Goal: Transaction & Acquisition: Purchase product/service

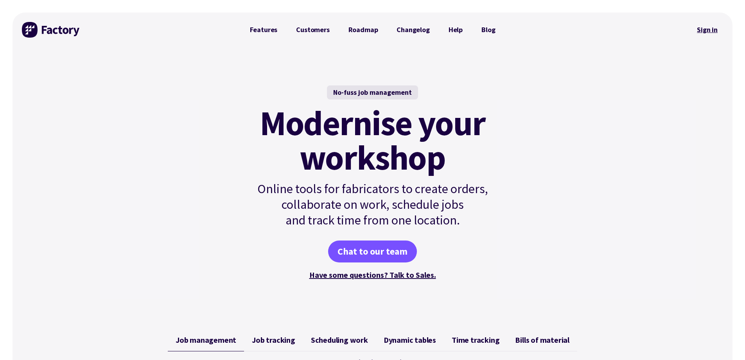
click at [711, 33] on link "Sign in" at bounding box center [708, 30] width 32 height 18
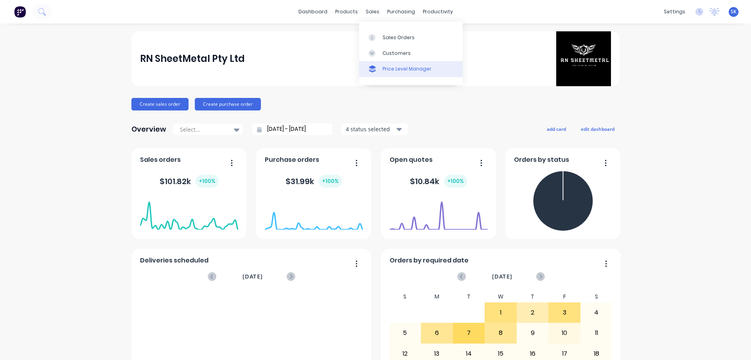
click at [387, 61] on link "Price Level Manager" at bounding box center [411, 69] width 104 height 16
click at [383, 33] on link "Sales Orders" at bounding box center [411, 37] width 104 height 16
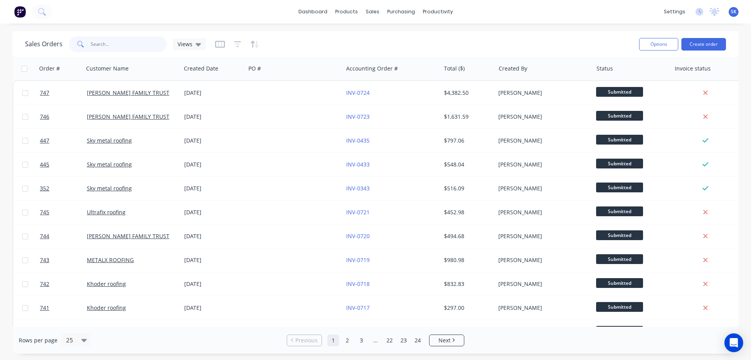
click at [129, 43] on input "text" at bounding box center [129, 44] width 76 height 16
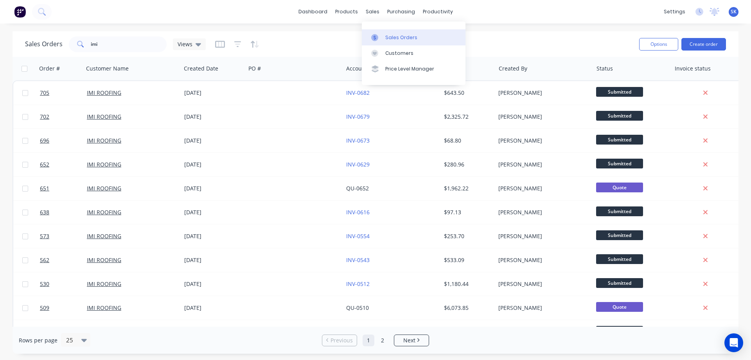
click at [381, 32] on link "Sales Orders" at bounding box center [414, 37] width 104 height 16
click at [106, 46] on input "imi" at bounding box center [129, 44] width 76 height 16
type input "i"
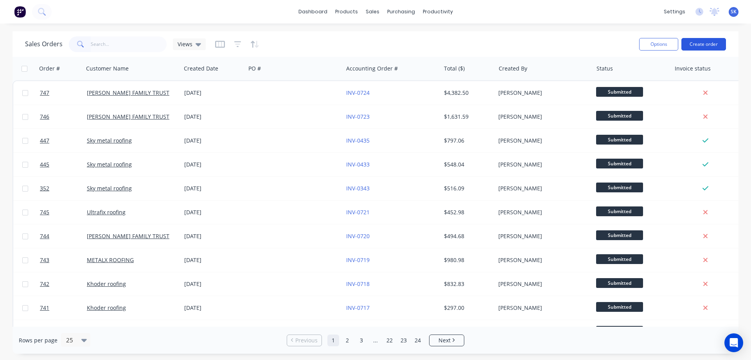
click at [710, 44] on button "Create order" at bounding box center [704, 44] width 45 height 13
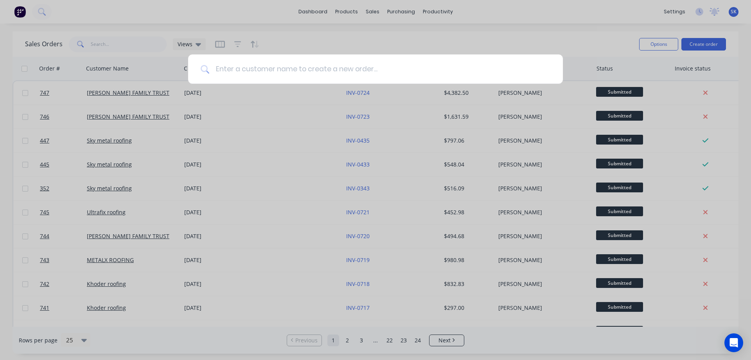
click at [262, 75] on input at bounding box center [379, 68] width 341 height 29
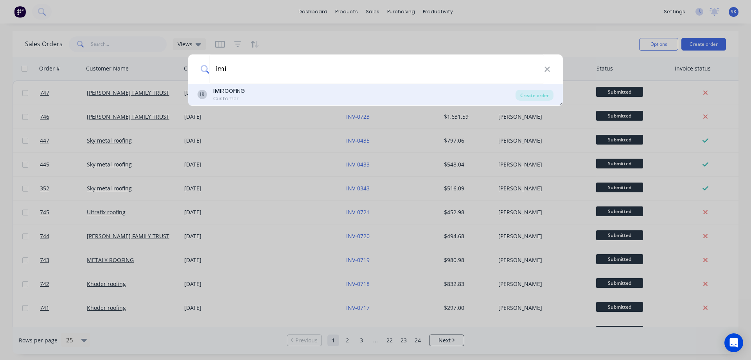
type input "imi"
click at [257, 95] on div "IR IMI ROOFING Customer" at bounding box center [357, 94] width 318 height 15
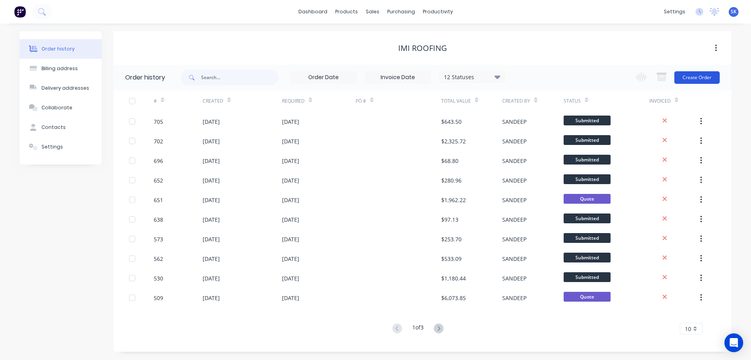
click at [707, 77] on button "Create Order" at bounding box center [697, 77] width 45 height 13
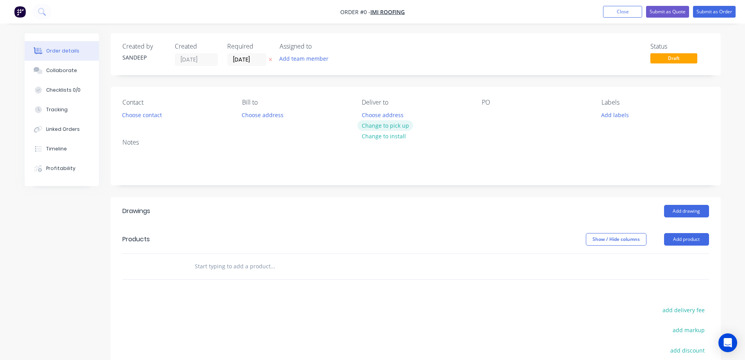
click at [378, 122] on button "Change to pick up" at bounding box center [386, 125] width 56 height 11
click at [237, 273] on input "text" at bounding box center [272, 266] width 157 height 16
click at [221, 269] on input "text" at bounding box center [272, 266] width 157 height 16
type input "r"
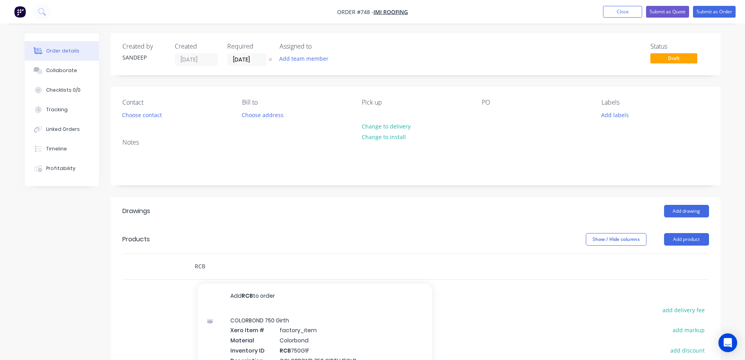
click at [213, 265] on input "RCB" at bounding box center [272, 266] width 157 height 16
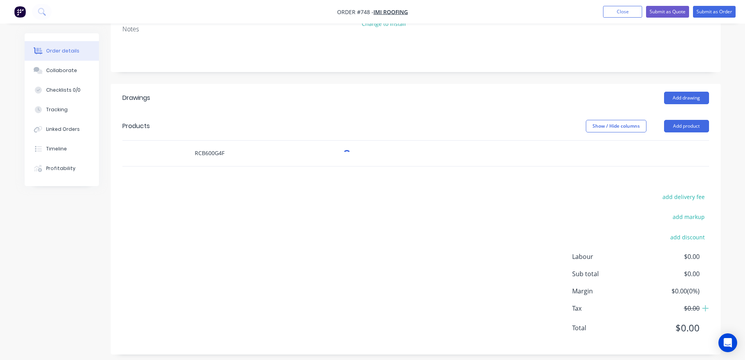
scroll to position [119, 0]
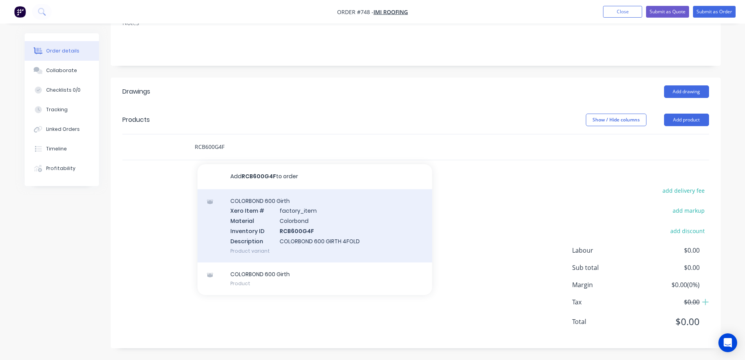
type input "RCB600G4F"
click at [262, 223] on div "COLORBOND 600 Girth Xero Item # factory_item Material Colorbond Inventory ID RC…" at bounding box center [315, 225] width 235 height 73
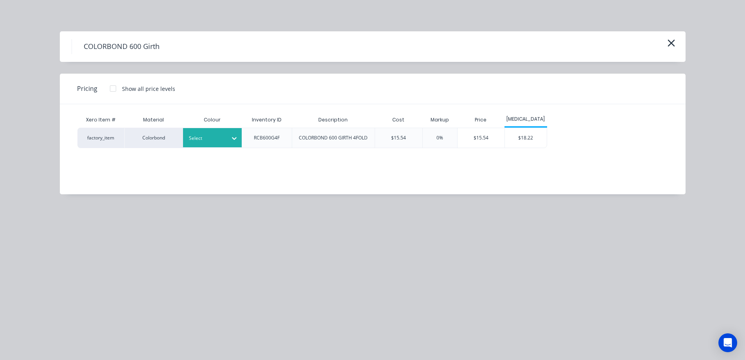
click at [230, 139] on div at bounding box center [234, 138] width 14 height 13
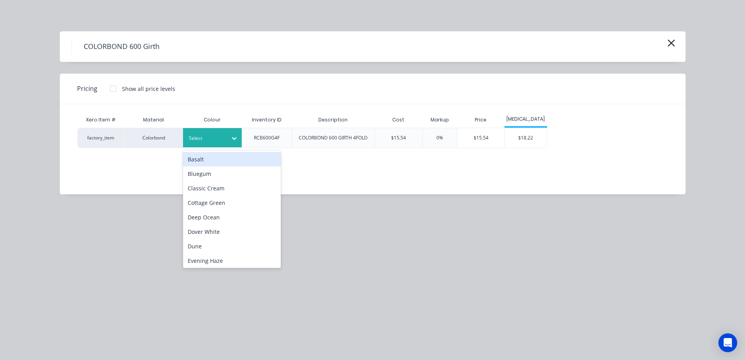
click at [227, 141] on div at bounding box center [234, 138] width 14 height 13
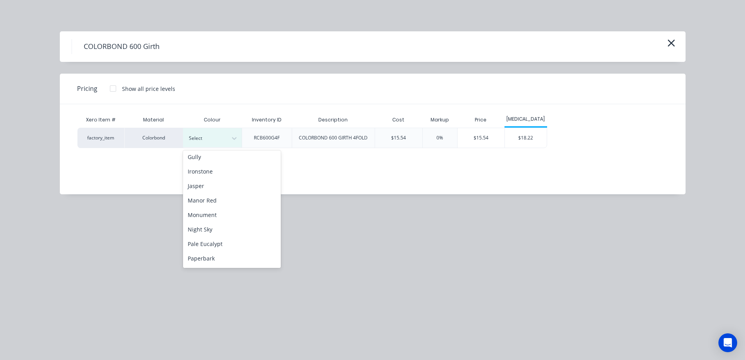
scroll to position [157, 0]
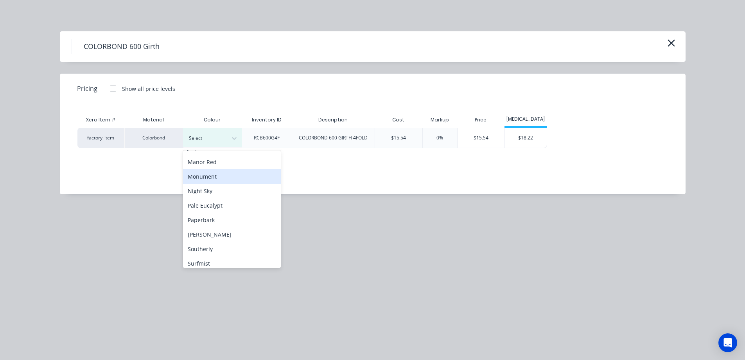
click at [219, 178] on div "Monument" at bounding box center [232, 176] width 98 height 14
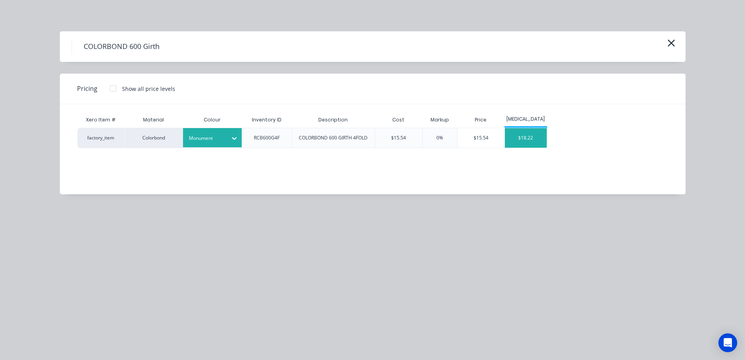
click at [523, 138] on div "$18.22" at bounding box center [526, 138] width 42 height 20
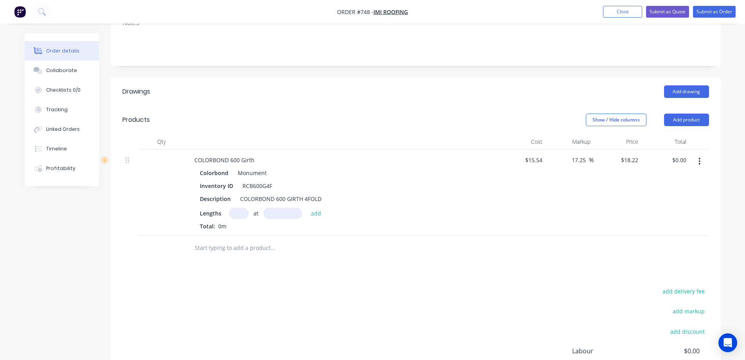
click at [234, 216] on input "text" at bounding box center [239, 212] width 20 height 11
type input "1"
type input "3800mm"
click at [312, 210] on button "add" at bounding box center [316, 212] width 18 height 11
type input "$69.24"
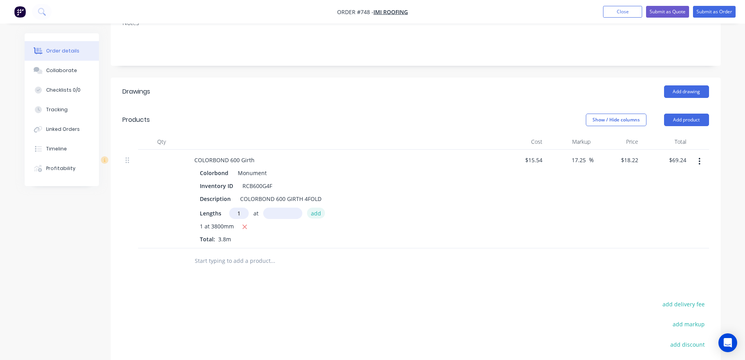
type input "1"
type input "4000mm"
click at [312, 210] on button "add" at bounding box center [316, 212] width 18 height 11
type input "$142.12"
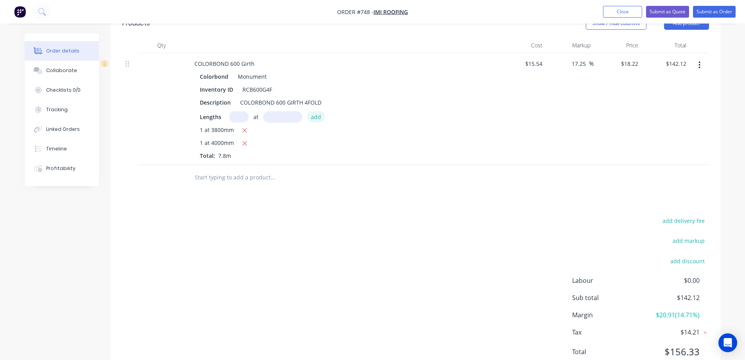
scroll to position [246, 0]
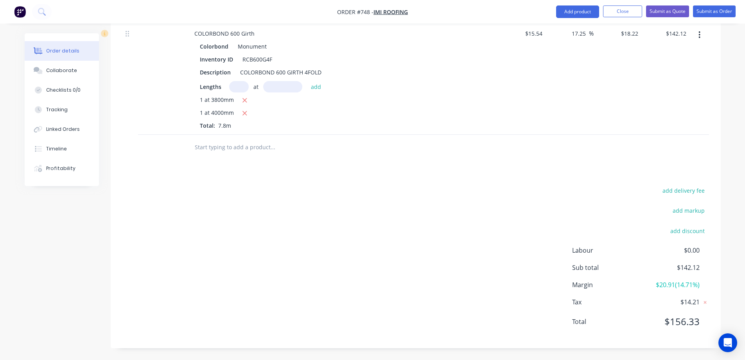
click at [242, 140] on input "text" at bounding box center [272, 147] width 157 height 16
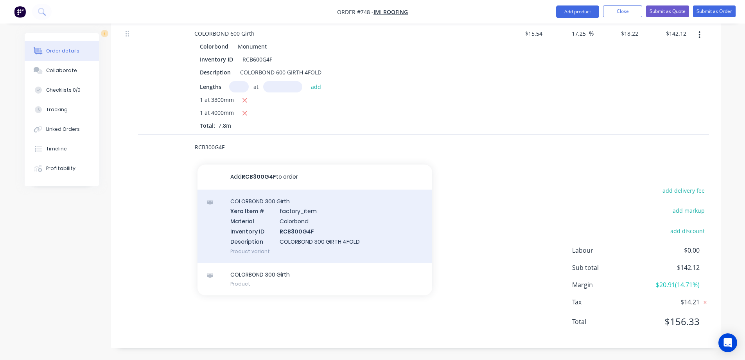
type input "RCB300G4F"
click at [263, 227] on div "COLORBOND 300 Girth Xero Item # factory_item Material Colorbond Inventory ID RC…" at bounding box center [315, 225] width 235 height 73
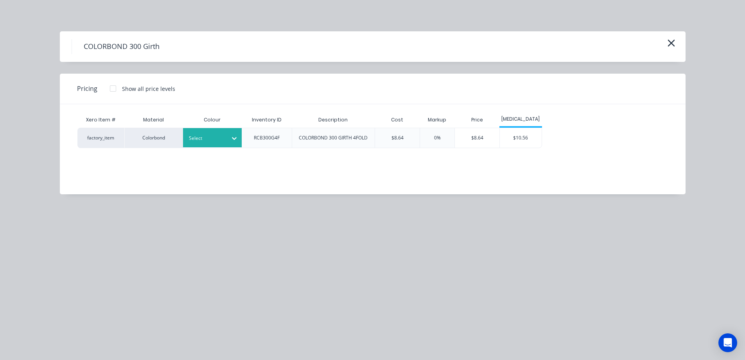
click at [234, 143] on div at bounding box center [234, 138] width 14 height 13
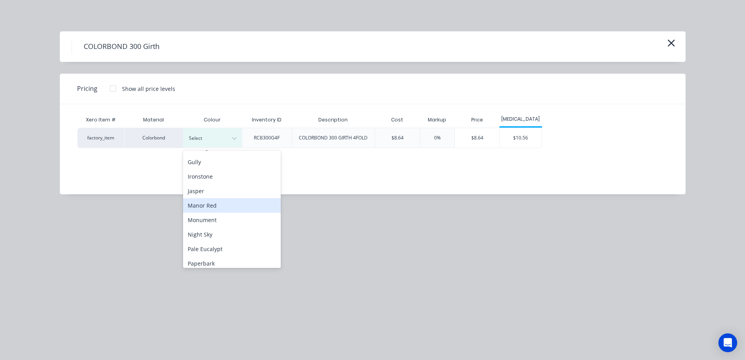
scroll to position [157, 0]
click at [217, 192] on div "Night Sky" at bounding box center [232, 190] width 98 height 14
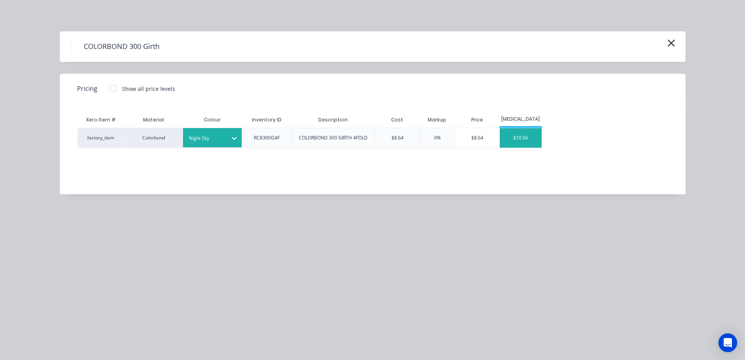
click at [533, 128] on div "$10.56" at bounding box center [521, 138] width 42 height 20
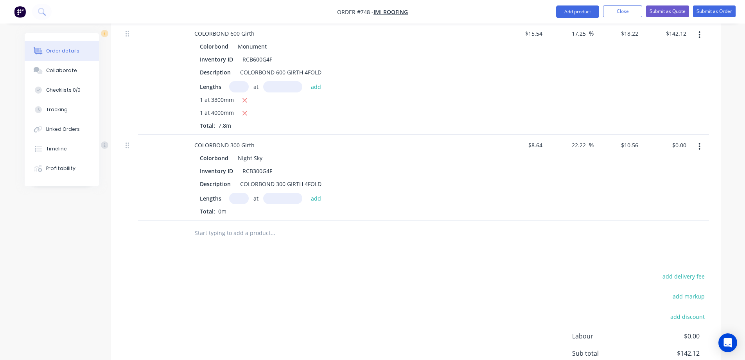
click at [243, 199] on input "text" at bounding box center [239, 197] width 20 height 11
type input "1"
type input "4500mm"
click at [317, 200] on button "add" at bounding box center [316, 197] width 18 height 11
type input "$47.52"
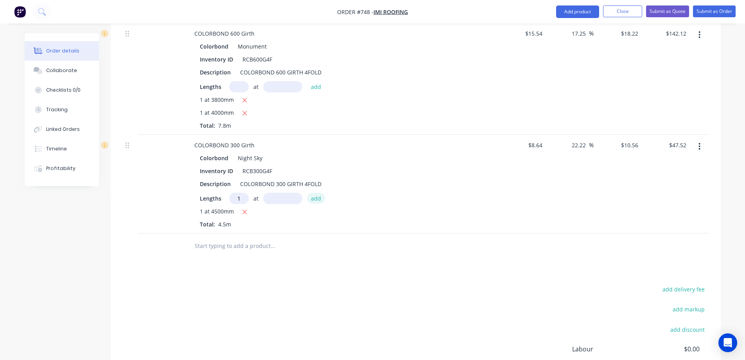
type input "1"
type input "1000mm"
click at [317, 200] on button "add" at bounding box center [316, 197] width 18 height 11
type input "$58.08"
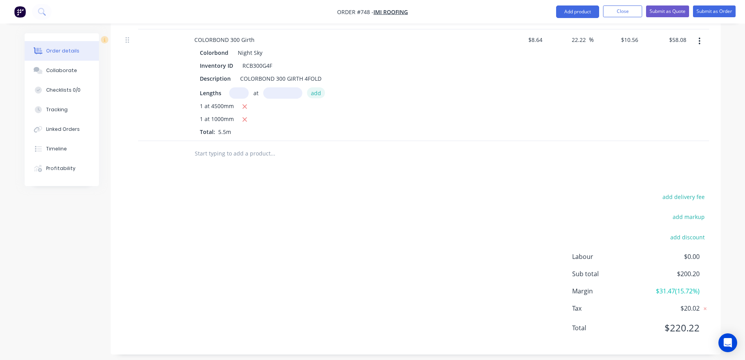
scroll to position [357, 0]
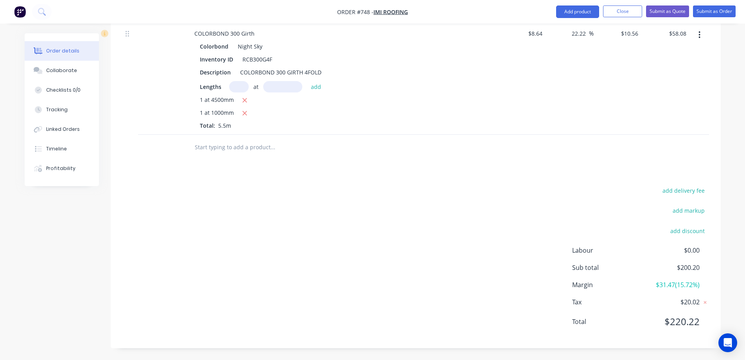
click at [263, 146] on input "text" at bounding box center [272, 147] width 157 height 16
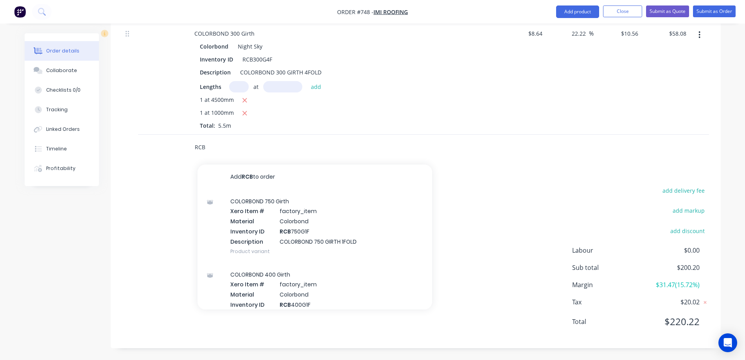
click at [219, 149] on input "RCB" at bounding box center [272, 147] width 157 height 16
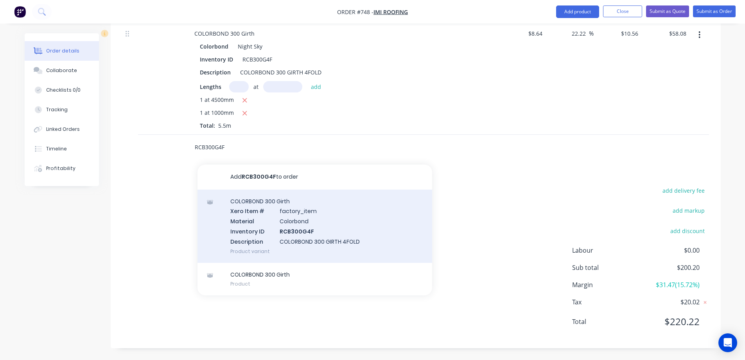
type input "RCB300G4F"
click at [275, 236] on div "COLORBOND 300 Girth Xero Item # factory_item Material Colorbond Inventory ID RC…" at bounding box center [315, 225] width 235 height 73
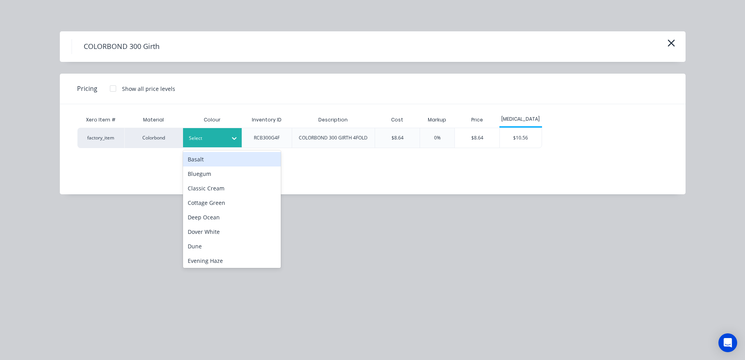
click at [219, 143] on div "Select" at bounding box center [205, 138] width 44 height 10
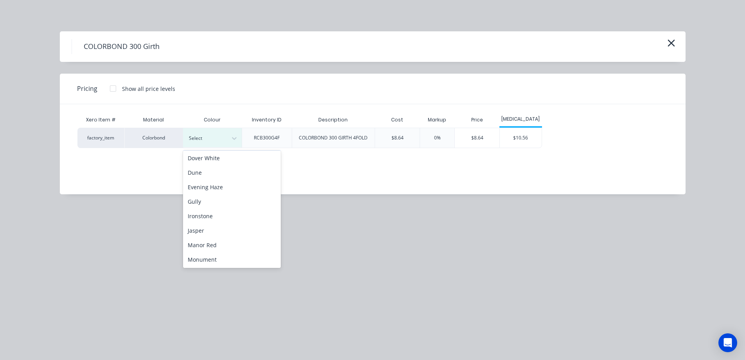
scroll to position [117, 0]
click at [206, 232] on div "Night Sky" at bounding box center [232, 230] width 98 height 14
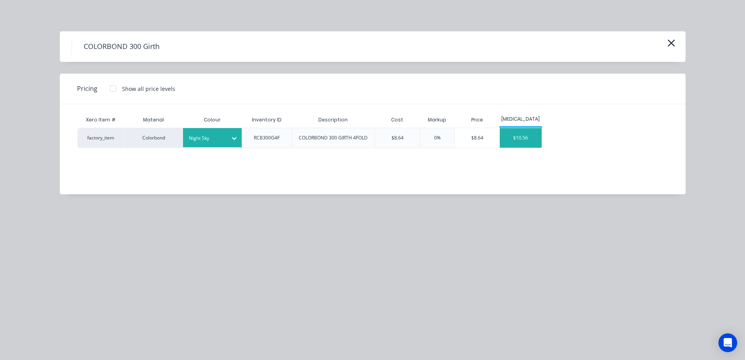
click at [526, 142] on div "$10.56" at bounding box center [521, 138] width 42 height 20
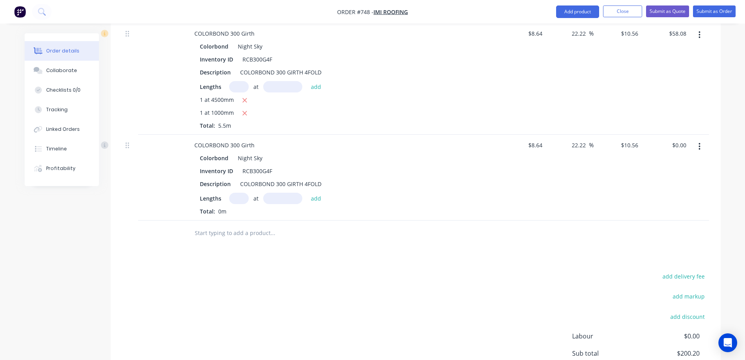
click at [239, 196] on input "text" at bounding box center [239, 197] width 20 height 11
type input "1"
type input "5000mm"
click at [313, 198] on button "add" at bounding box center [316, 197] width 18 height 11
type input "$52.80"
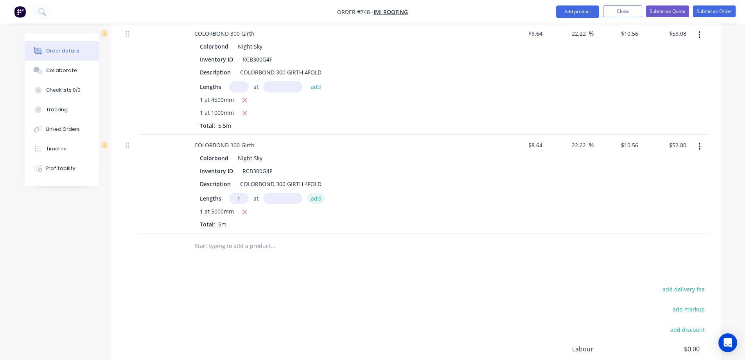
type input "1"
type input "4000mm"
click at [313, 198] on button "add" at bounding box center [316, 197] width 18 height 11
type input "$95.04"
type input "1"
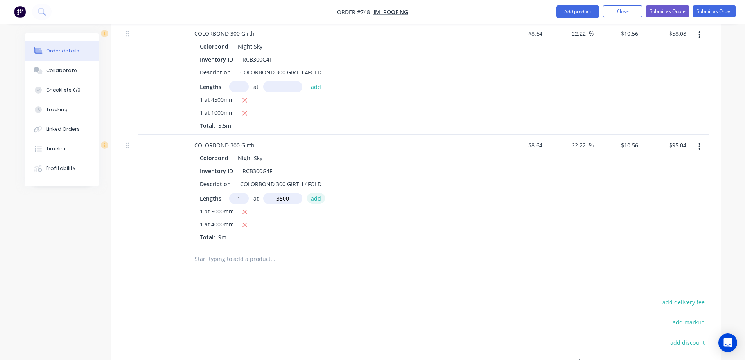
type input "3500mm"
click at [313, 198] on button "add" at bounding box center [316, 197] width 18 height 11
type input "$132.00"
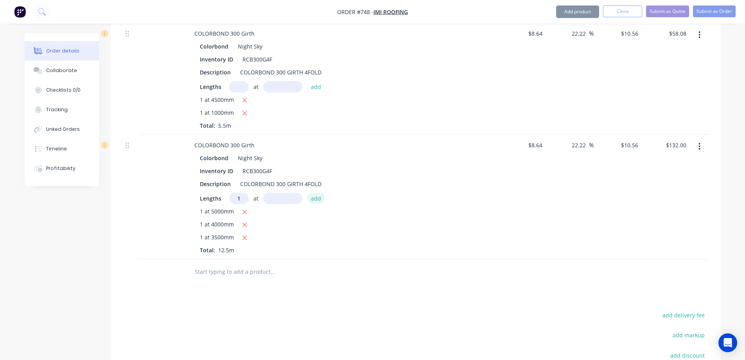
type input "1"
type input "2000mm"
click at [313, 198] on button "add" at bounding box center [316, 197] width 18 height 11
type input "$153.12"
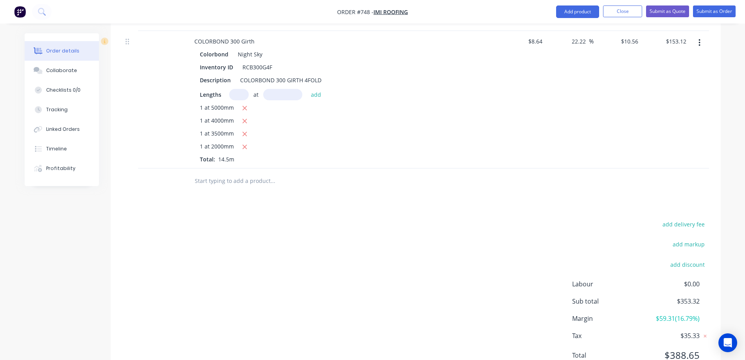
scroll to position [475, 0]
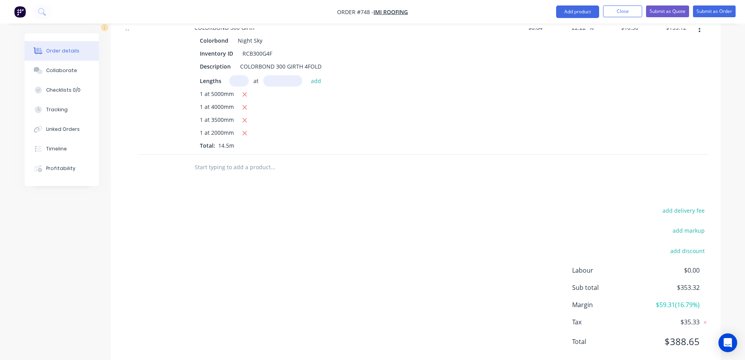
click at [240, 170] on input "text" at bounding box center [272, 167] width 157 height 16
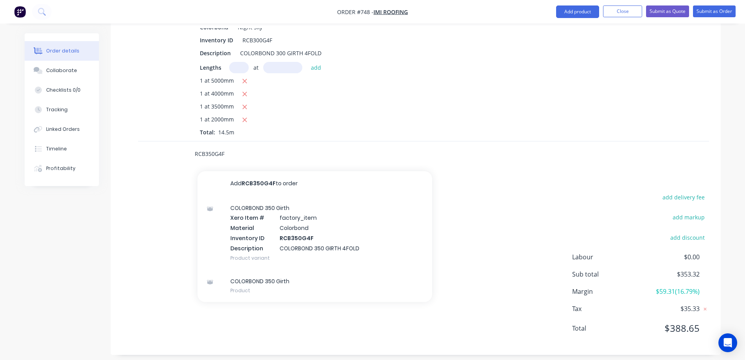
scroll to position [495, 0]
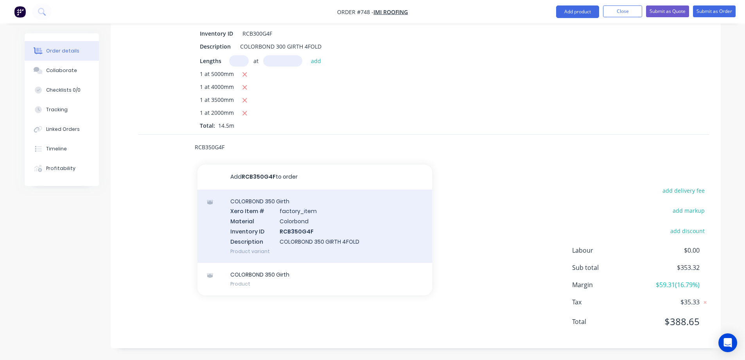
type input "RCB350G4F"
click at [253, 210] on div "COLORBOND 350 Girth Xero Item # factory_item Material Colorbond Inventory ID RC…" at bounding box center [315, 225] width 235 height 73
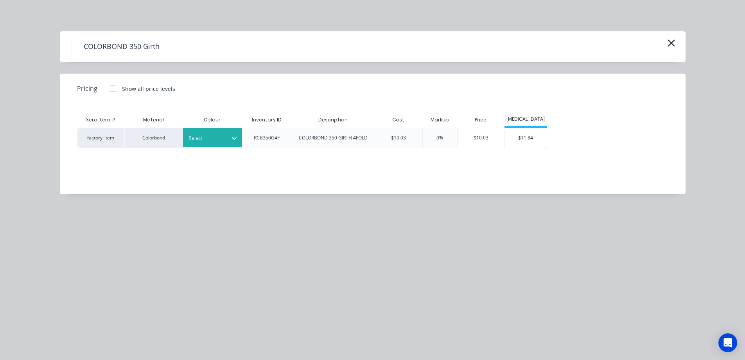
click at [219, 142] on div at bounding box center [206, 138] width 35 height 9
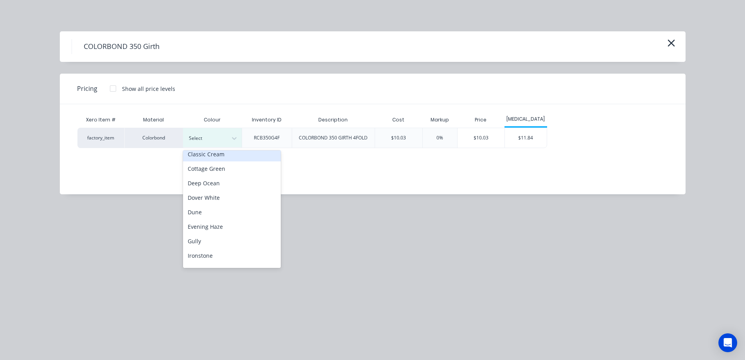
scroll to position [157, 0]
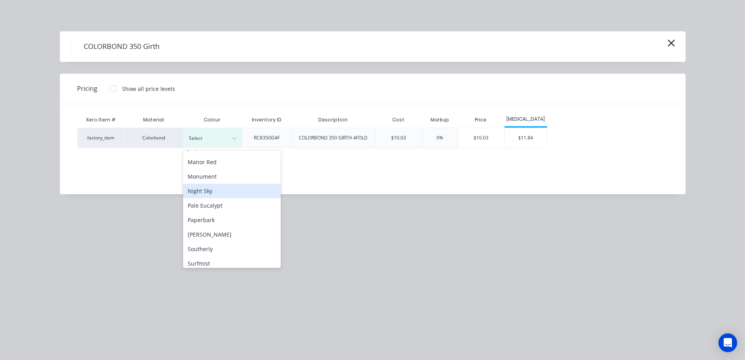
click at [212, 187] on div "Night Sky" at bounding box center [232, 190] width 98 height 14
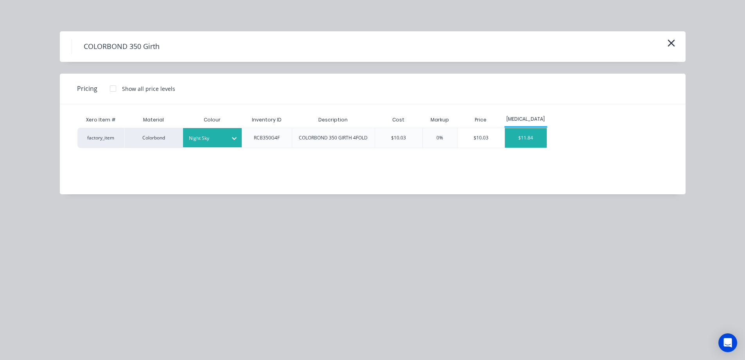
click at [524, 131] on div "$11.84" at bounding box center [526, 138] width 42 height 20
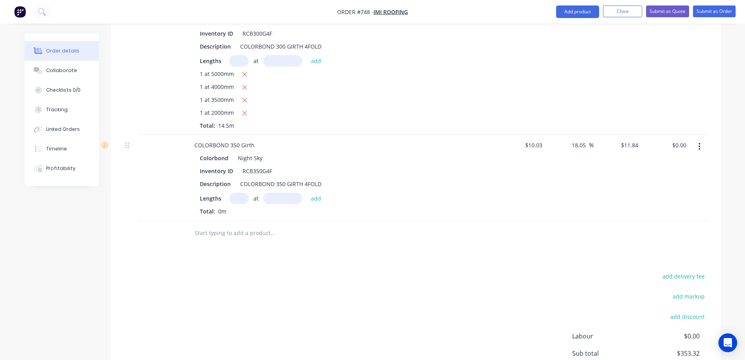
click at [241, 199] on input "text" at bounding box center [239, 197] width 20 height 11
type input "2"
type input "2000mm"
click at [317, 200] on button "add" at bounding box center [316, 197] width 18 height 11
type input "$47.36"
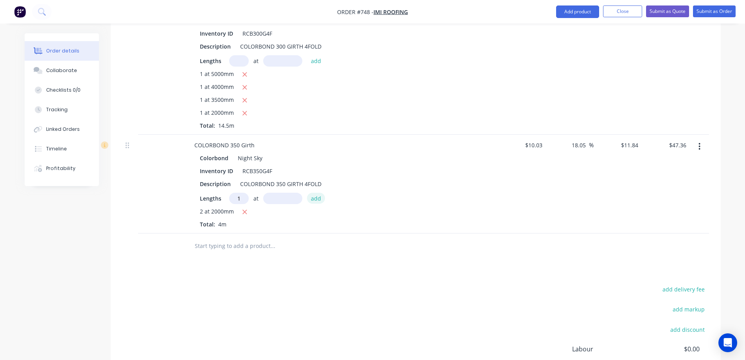
type input "1"
type input "6700mm"
click at [317, 200] on button "add" at bounding box center [316, 197] width 18 height 11
type input "$126.69"
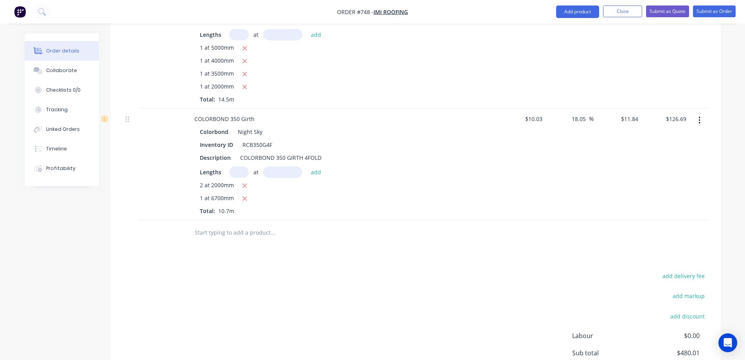
scroll to position [528, 0]
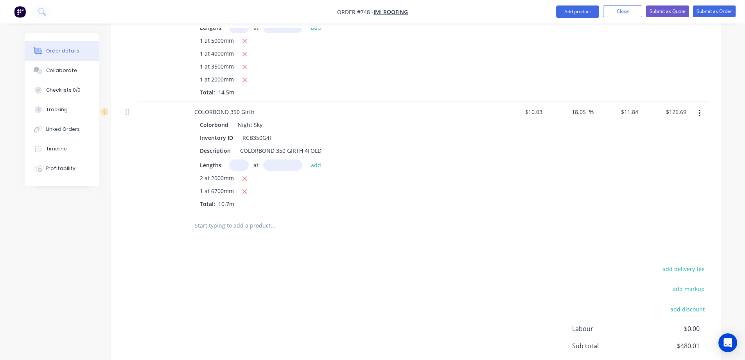
click at [219, 225] on input "text" at bounding box center [272, 226] width 157 height 16
type input "SUMP 400X280X150-500X60 - NIGHT SKY"
click at [234, 249] on button "Add SUMP 400X280X150-500X60 - NIGHT SKY to order" at bounding box center [315, 255] width 235 height 25
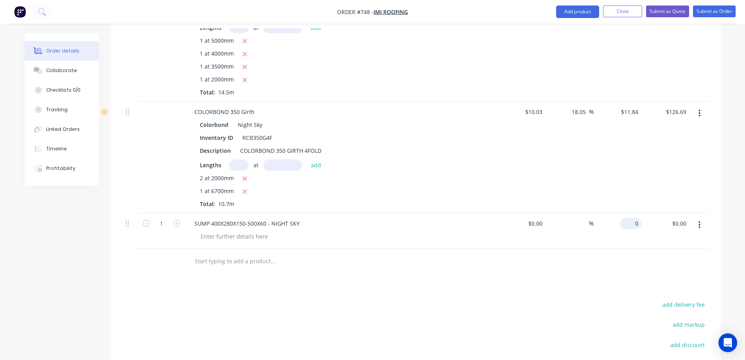
click at [629, 222] on div "0 $0.00" at bounding box center [618, 231] width 48 height 36
type input "$65.00"
click at [502, 286] on div "Drawings Add drawing Products Show / Hide columns Add product Qty Cost Markup P…" at bounding box center [416, 65] width 610 height 793
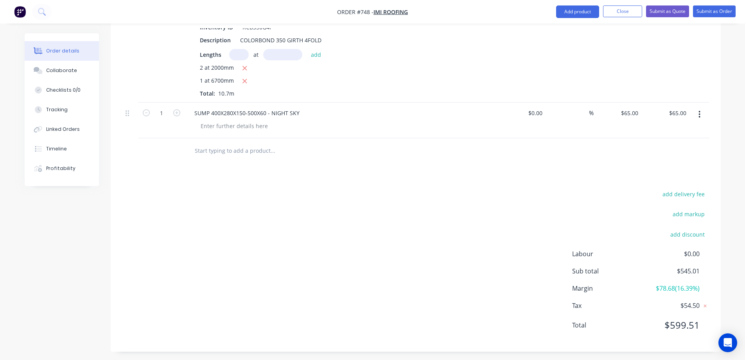
scroll to position [642, 0]
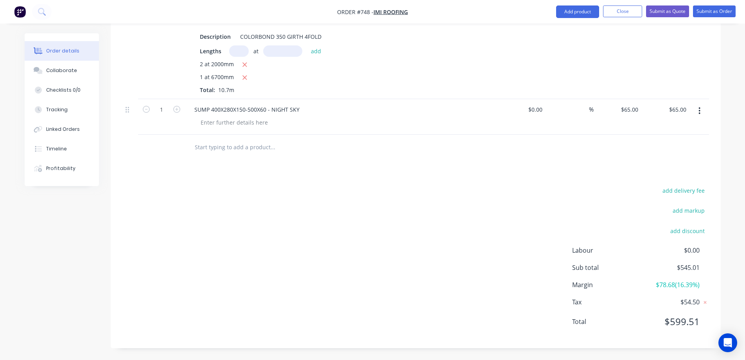
click at [229, 139] on input "text" at bounding box center [272, 147] width 157 height 16
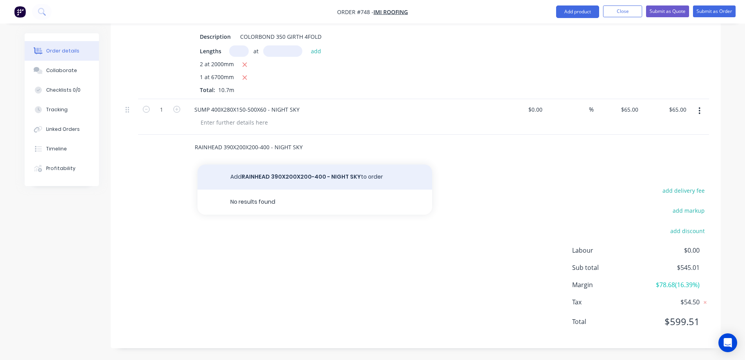
type input "RAINHEAD 390X200X200-400 - NIGHT SKY"
click at [246, 182] on button "Add RAINHEAD 390X200X200-400 - NIGHT SKY to order" at bounding box center [315, 176] width 235 height 25
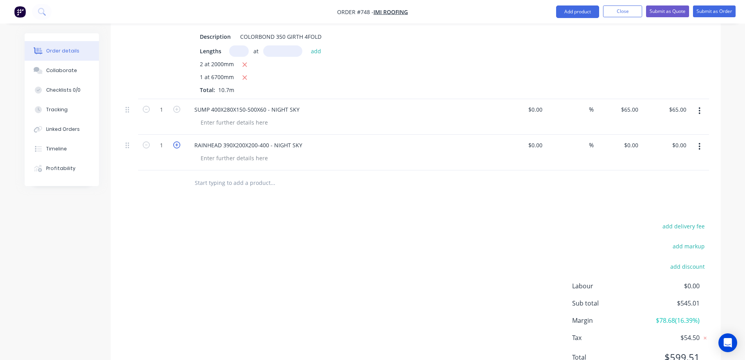
click at [174, 142] on icon "button" at bounding box center [176, 144] width 7 height 7
type input "4"
click at [633, 145] on input "0" at bounding box center [637, 144] width 9 height 11
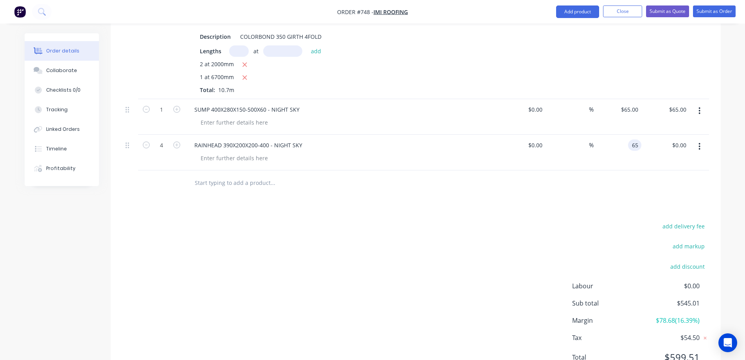
type input "$65.00"
type input "$260.00"
type input "65"
click at [233, 183] on input "text" at bounding box center [272, 183] width 157 height 16
type input "$0.00"
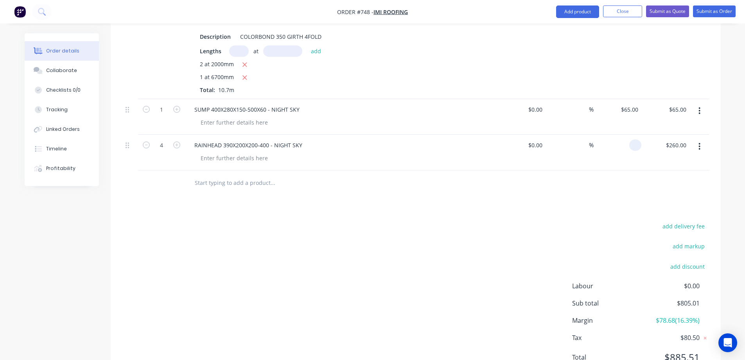
type input "$0.00"
click at [232, 184] on input "text" at bounding box center [272, 183] width 157 height 16
click at [626, 147] on div "0 0" at bounding box center [618, 153] width 48 height 36
type input "$65.00"
type input "$260.00"
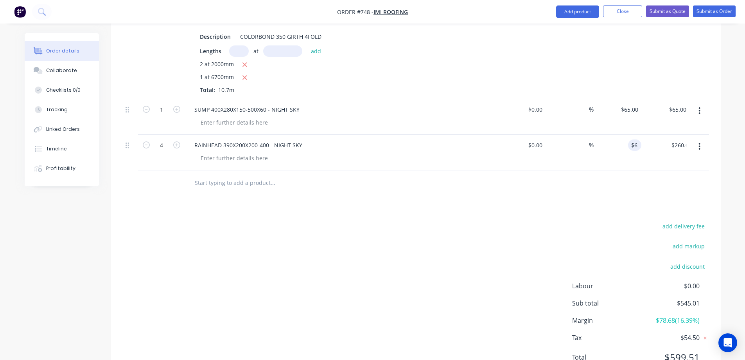
click at [559, 193] on div at bounding box center [415, 182] width 587 height 25
click at [210, 178] on input "text" at bounding box center [272, 183] width 157 height 16
type input "RAINEHAD300X200X150-300 - NIGHT SKY"
click at [227, 211] on button "Add RAINEHAD300X200X150-300 - NIGHT SKY to order" at bounding box center [315, 212] width 235 height 25
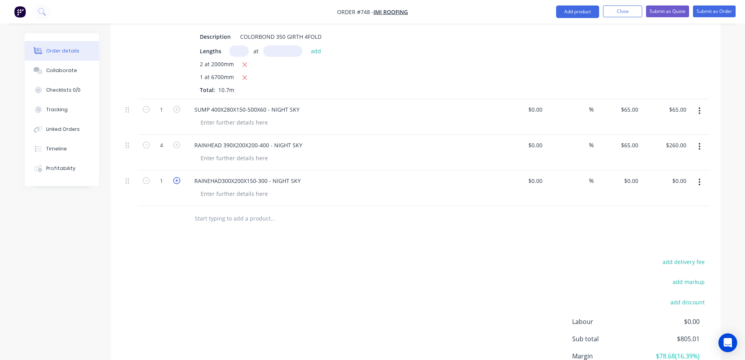
click at [177, 182] on icon "button" at bounding box center [176, 180] width 7 height 7
type input "2"
click at [635, 179] on input "0" at bounding box center [637, 180] width 9 height 11
type input "$65.00"
type input "$130.00"
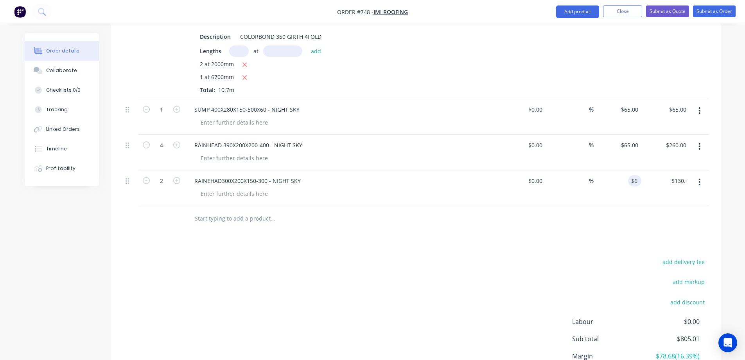
click at [551, 223] on div at bounding box center [415, 218] width 587 height 25
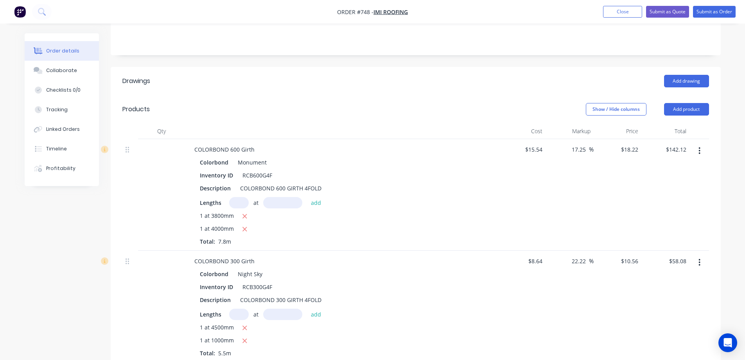
scroll to position [126, 0]
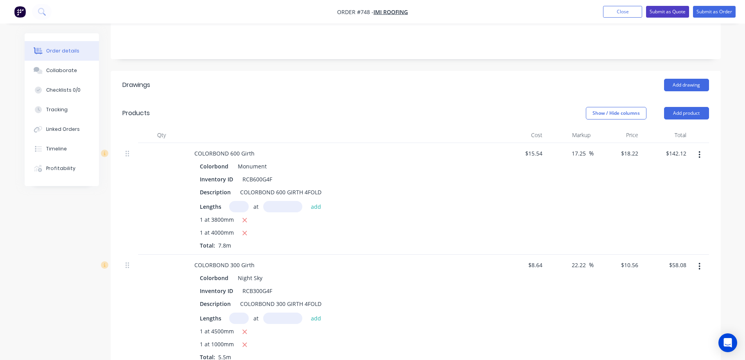
click at [674, 10] on button "Submit as Quote" at bounding box center [667, 12] width 43 height 12
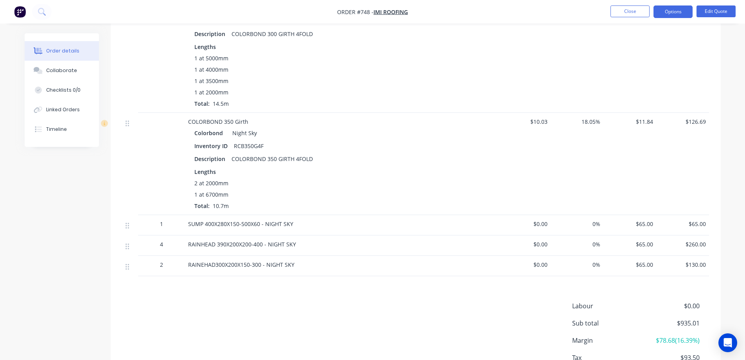
scroll to position [470, 0]
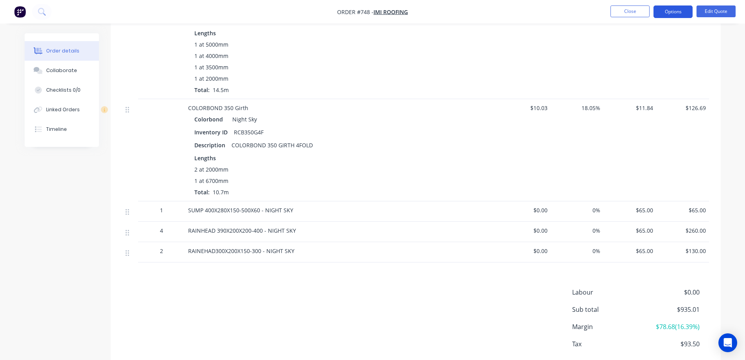
click at [666, 14] on button "Options" at bounding box center [673, 11] width 39 height 13
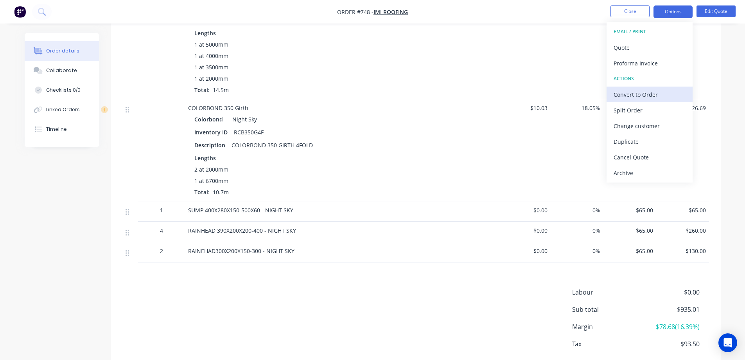
click at [637, 93] on div "Convert to Order" at bounding box center [650, 94] width 72 height 11
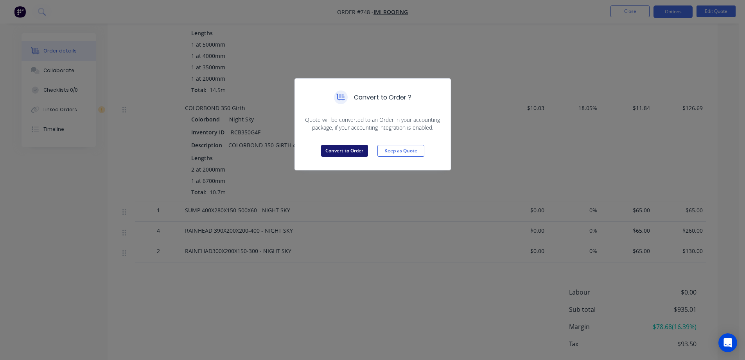
click at [334, 146] on button "Convert to Order" at bounding box center [344, 151] width 47 height 12
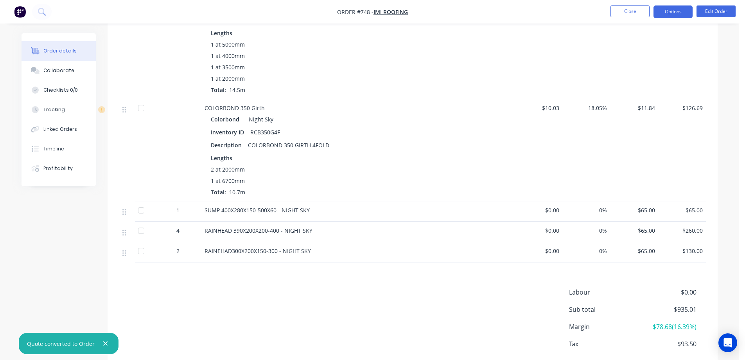
click at [676, 10] on button "Options" at bounding box center [673, 11] width 39 height 13
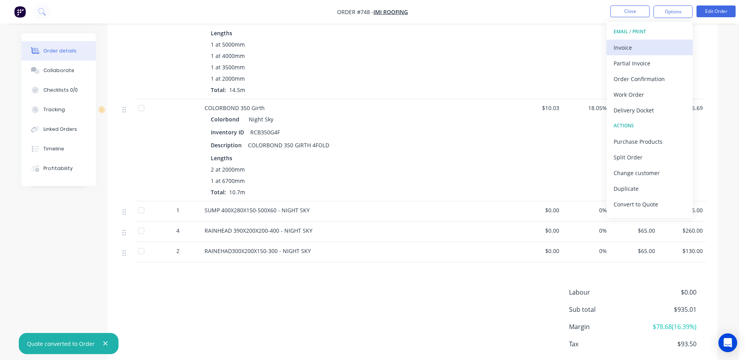
click at [640, 46] on div "Invoice" at bounding box center [650, 47] width 72 height 11
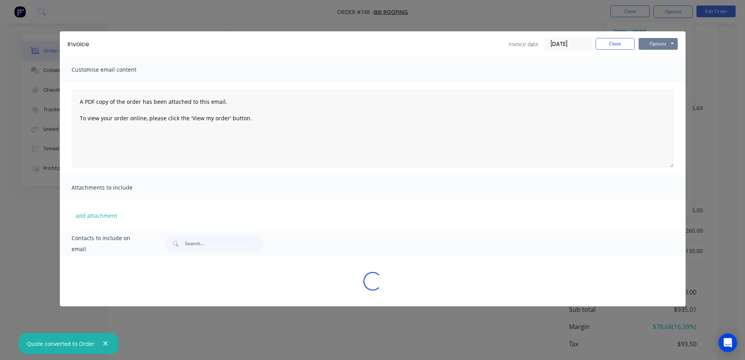
click at [655, 43] on button "Options" at bounding box center [658, 44] width 39 height 12
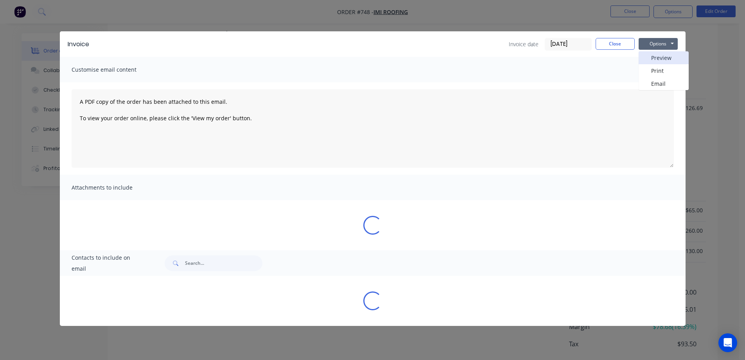
click at [655, 52] on button "Preview" at bounding box center [664, 57] width 50 height 13
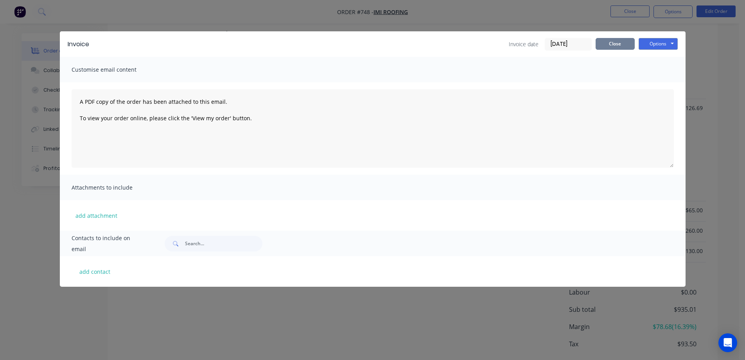
click at [613, 45] on button "Close" at bounding box center [615, 44] width 39 height 12
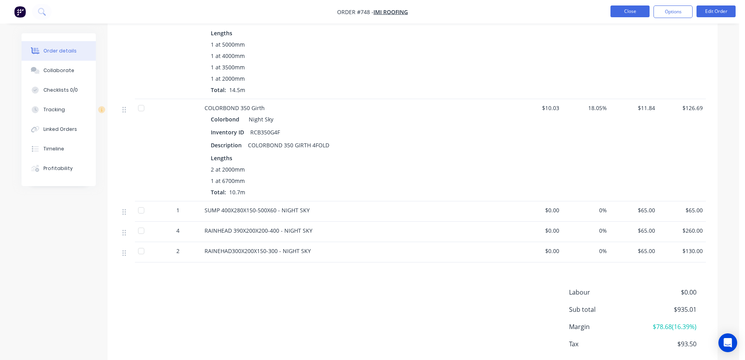
click at [620, 15] on button "Close" at bounding box center [630, 11] width 39 height 12
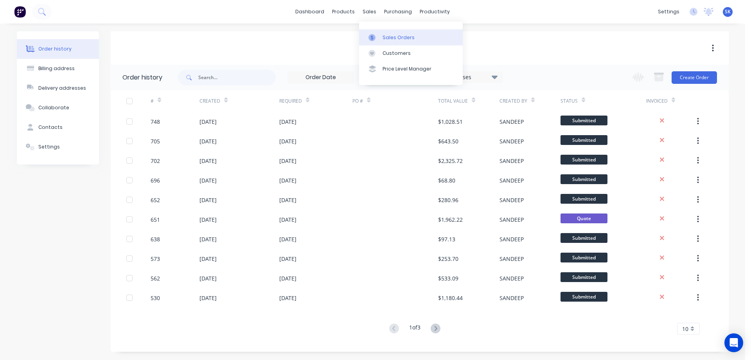
click at [394, 36] on div "Sales Orders" at bounding box center [399, 37] width 32 height 7
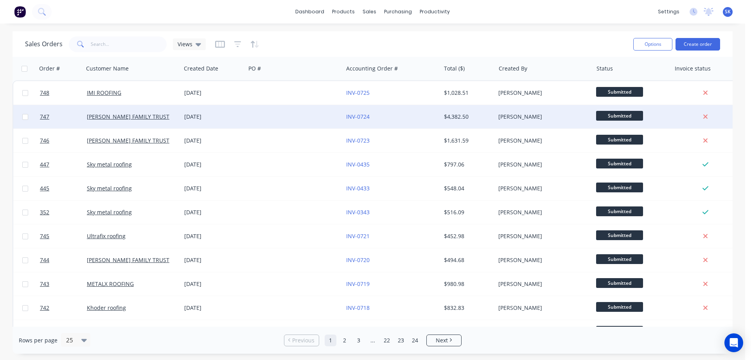
click at [238, 119] on div "[DATE]" at bounding box center [213, 117] width 58 height 8
click at [219, 118] on div "[DATE]" at bounding box center [213, 117] width 58 height 8
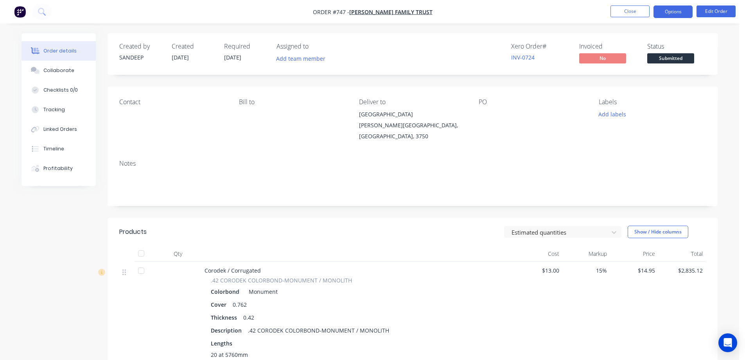
click at [685, 16] on button "Options" at bounding box center [673, 11] width 39 height 13
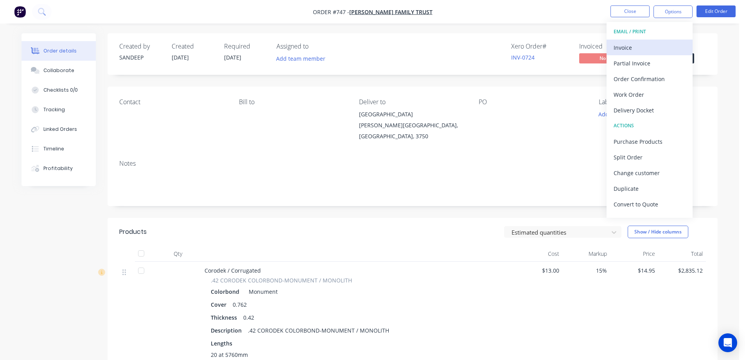
click at [662, 47] on div "Invoice" at bounding box center [650, 47] width 72 height 11
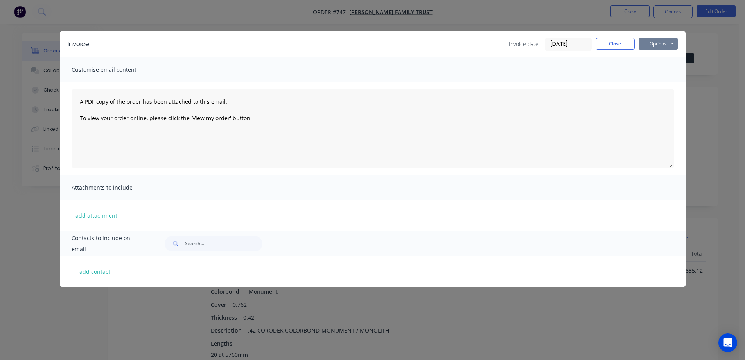
click at [664, 48] on button "Options" at bounding box center [658, 44] width 39 height 12
click at [658, 58] on button "Preview" at bounding box center [664, 57] width 50 height 13
click at [627, 46] on button "Close" at bounding box center [615, 44] width 39 height 12
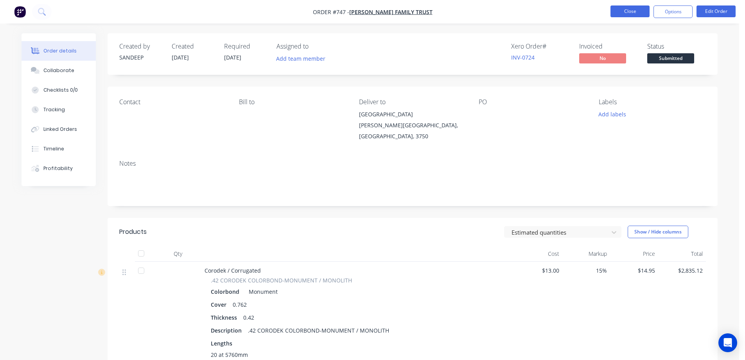
click at [627, 15] on button "Close" at bounding box center [630, 11] width 39 height 12
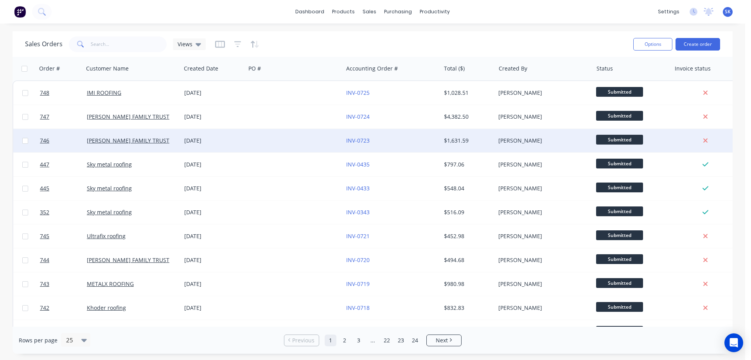
click at [238, 144] on div "[DATE]" at bounding box center [213, 141] width 58 height 8
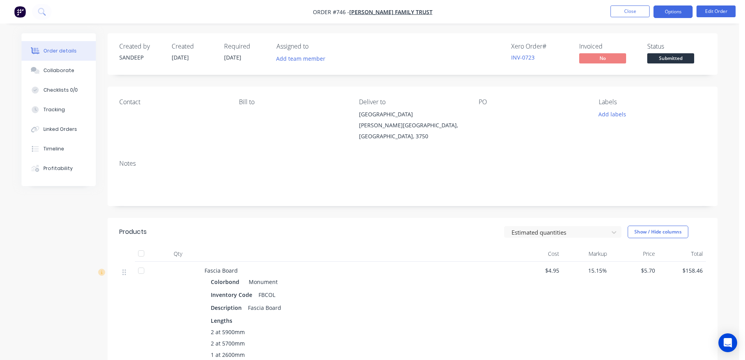
click at [673, 18] on button "Options" at bounding box center [673, 11] width 39 height 13
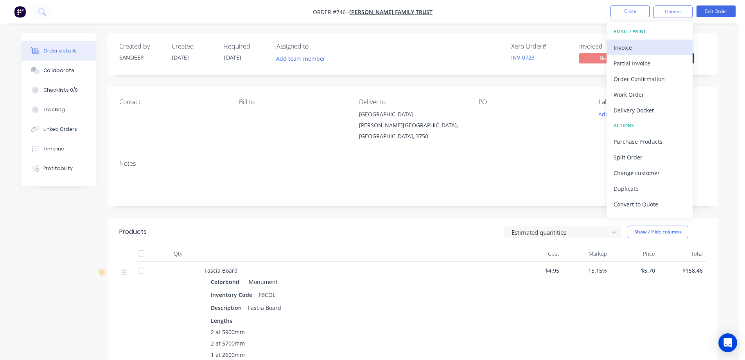
click at [653, 50] on div "Invoice" at bounding box center [650, 47] width 72 height 11
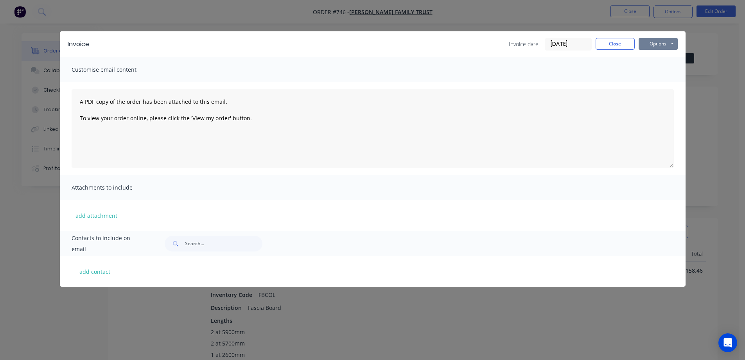
click at [653, 44] on button "Options" at bounding box center [658, 44] width 39 height 12
click at [652, 55] on button "Preview" at bounding box center [664, 57] width 50 height 13
click at [621, 39] on button "Close" at bounding box center [615, 44] width 39 height 12
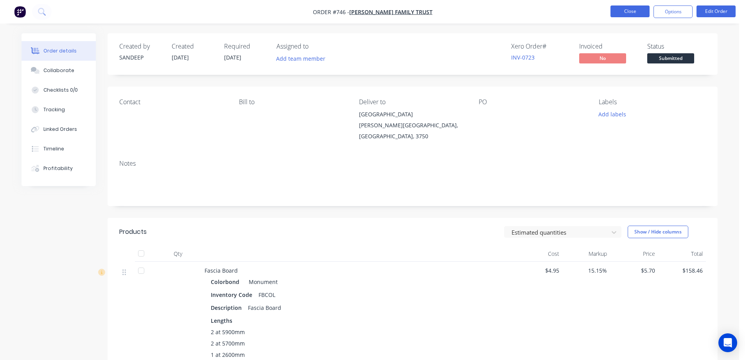
click at [628, 12] on button "Close" at bounding box center [630, 11] width 39 height 12
